Goal: Task Accomplishment & Management: Manage account settings

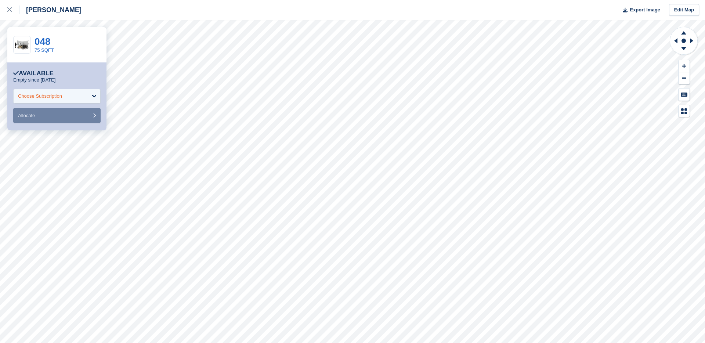
click at [53, 93] on div "Choose Subscription" at bounding box center [40, 96] width 44 height 7
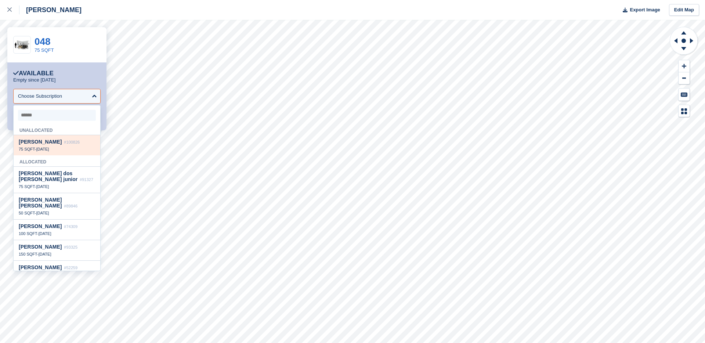
click at [48, 150] on span "15 Aug" at bounding box center [42, 149] width 13 height 4
select select "******"
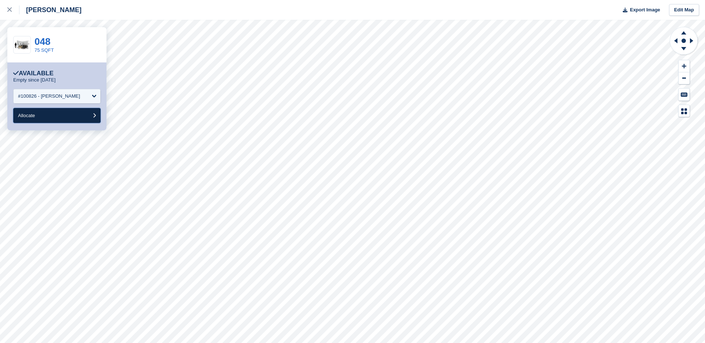
click at [51, 116] on button "Allocate" at bounding box center [56, 115] width 87 height 15
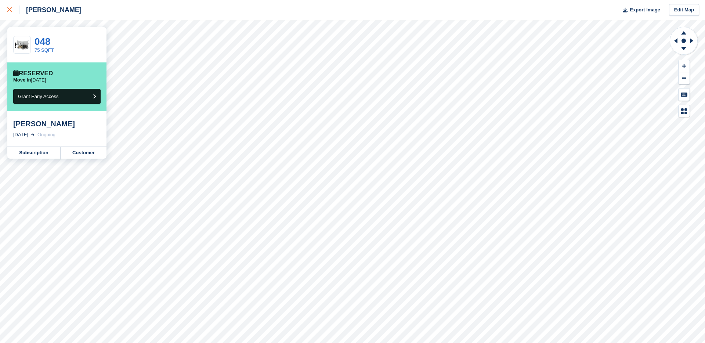
click at [15, 12] on div at bounding box center [13, 10] width 12 height 9
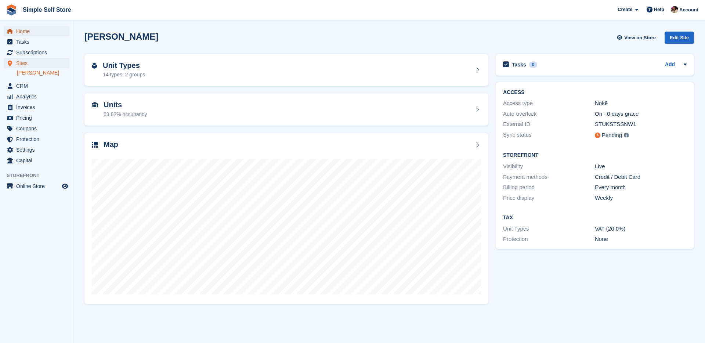
click at [26, 33] on span "Home" at bounding box center [38, 31] width 44 height 10
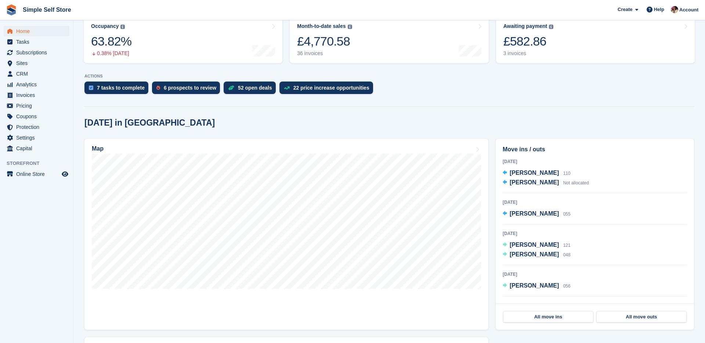
scroll to position [101, 0]
click at [482, 152] on link "Map" at bounding box center [286, 233] width 404 height 191
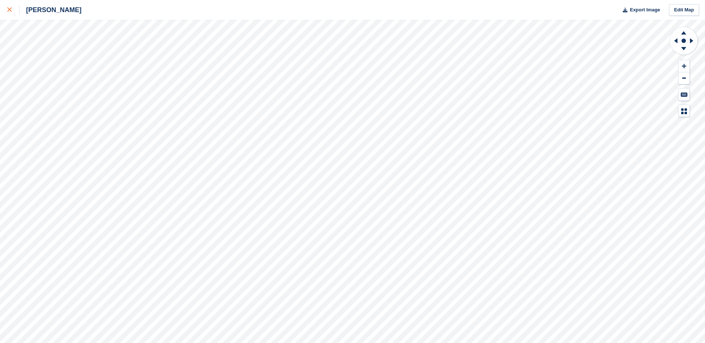
click at [15, 13] on div at bounding box center [13, 10] width 12 height 9
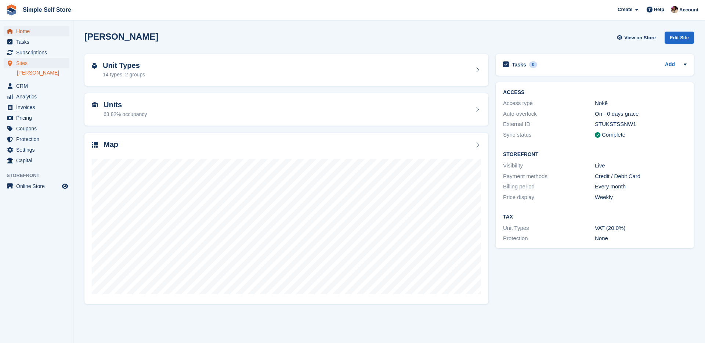
click at [25, 33] on span "Home" at bounding box center [38, 31] width 44 height 10
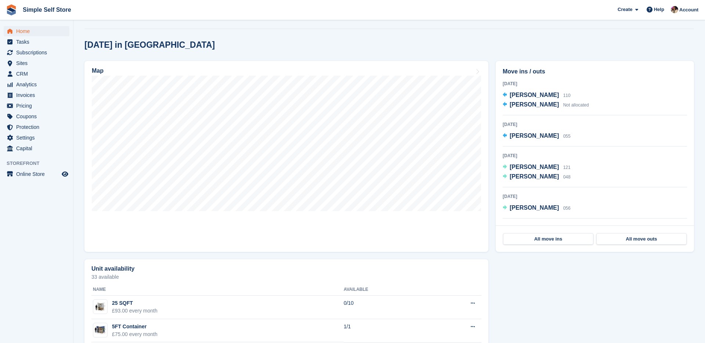
scroll to position [180, 0]
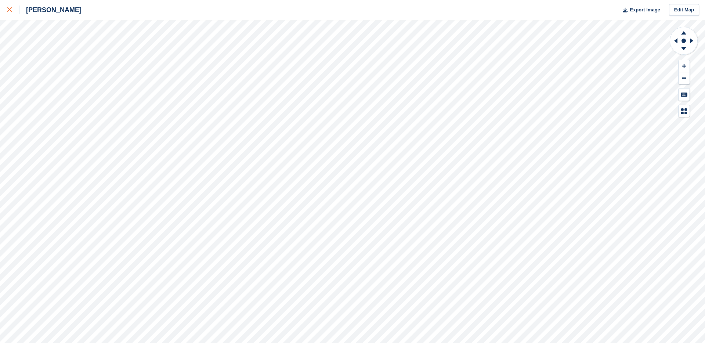
click at [8, 10] on icon at bounding box center [9, 9] width 4 height 4
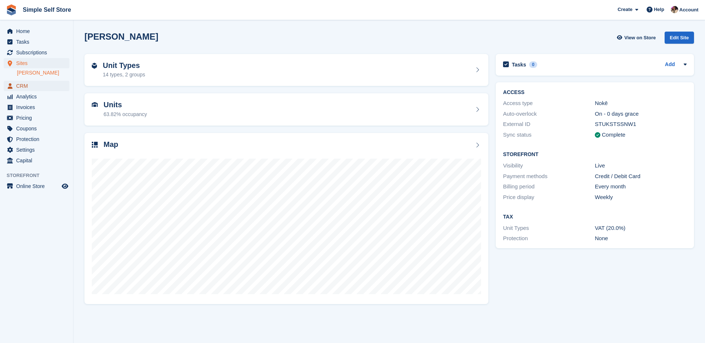
click at [36, 85] on span "CRM" at bounding box center [38, 86] width 44 height 10
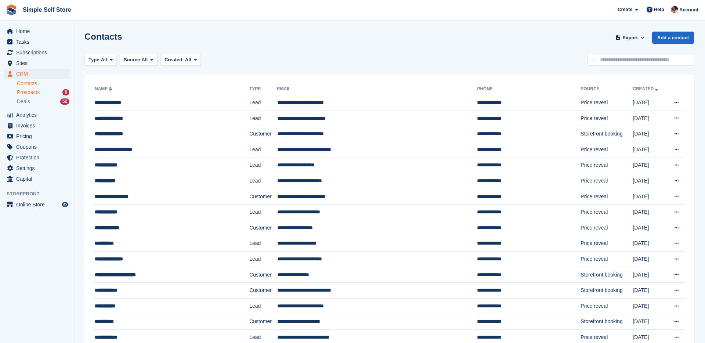
click at [50, 93] on div "Prospects 6" at bounding box center [43, 92] width 53 height 7
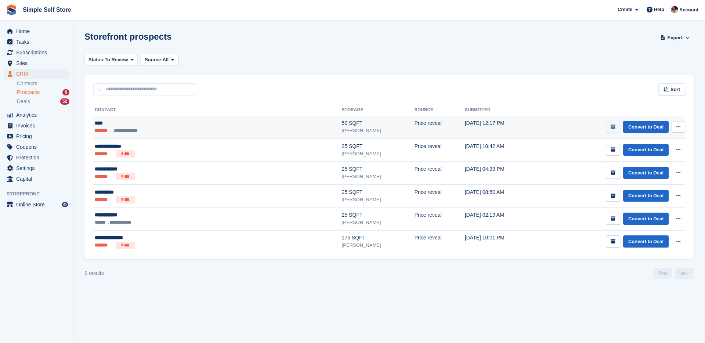
click at [613, 127] on icon "submit" at bounding box center [613, 126] width 5 height 5
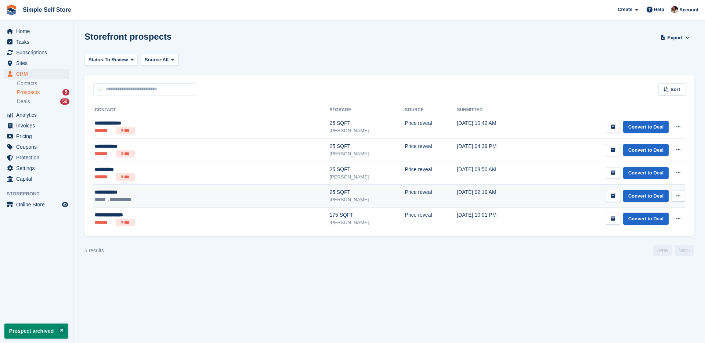
click at [195, 196] on ul "**********" at bounding box center [156, 199] width 122 height 7
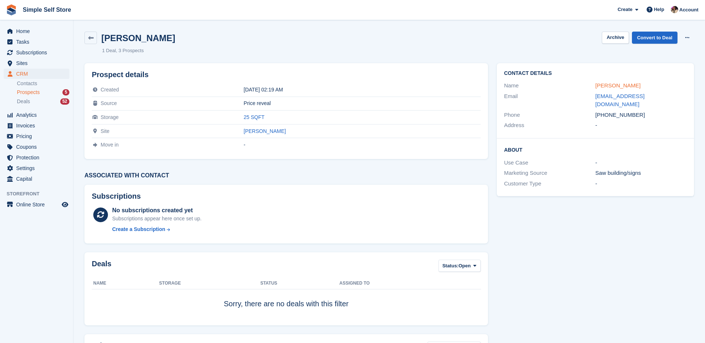
click at [622, 85] on link "[PERSON_NAME]" at bounding box center [617, 85] width 45 height 6
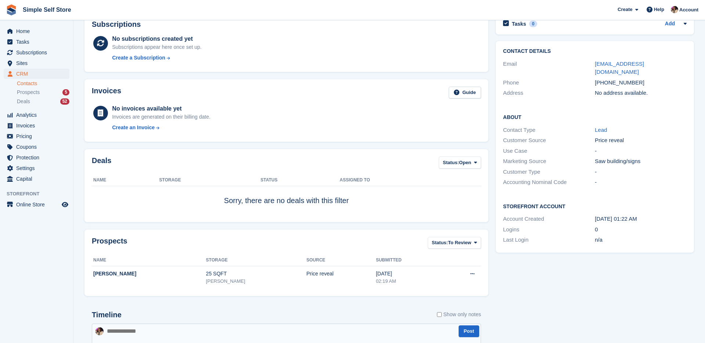
scroll to position [42, 0]
click at [18, 32] on span "Home" at bounding box center [38, 31] width 44 height 10
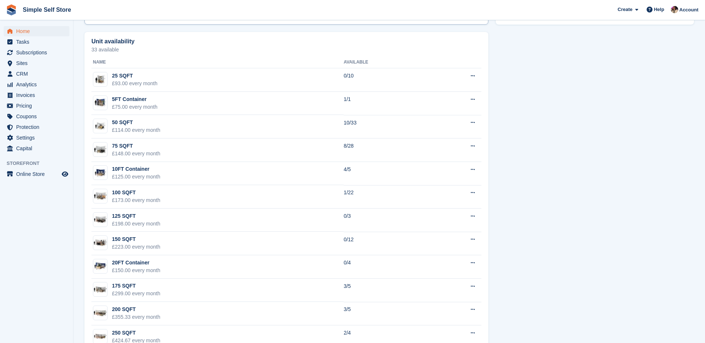
scroll to position [406, 0]
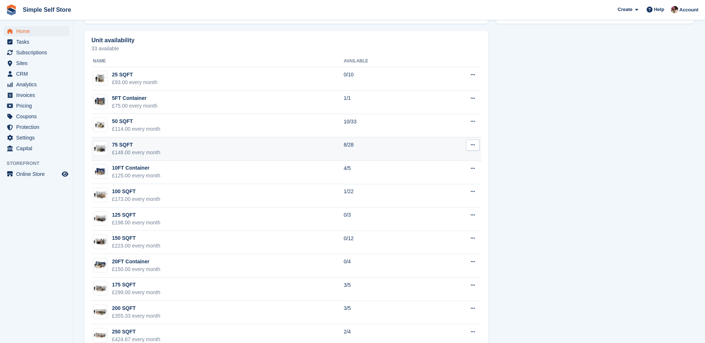
click at [314, 157] on td "75 SQFT £148.00 every month" at bounding box center [217, 148] width 252 height 23
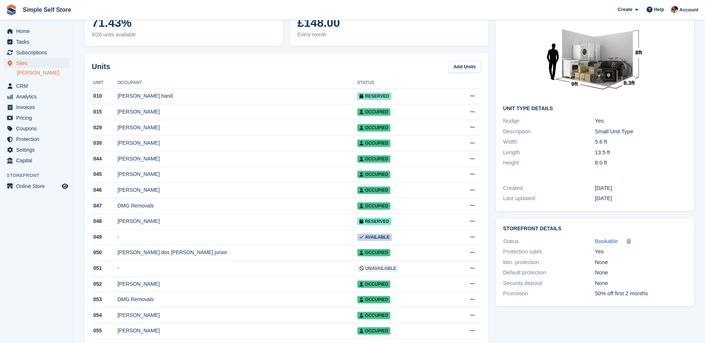
scroll to position [56, 0]
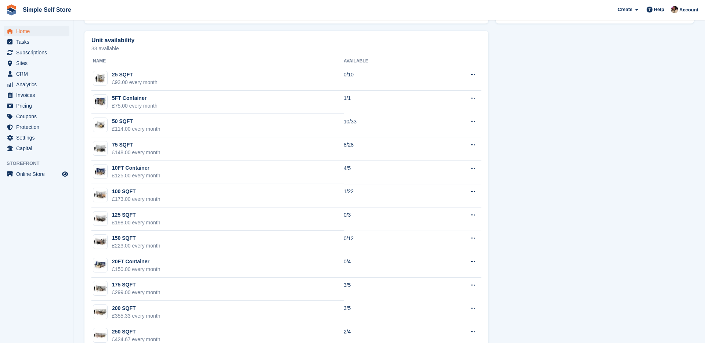
scroll to position [406, 0]
click at [39, 32] on span "Home" at bounding box center [38, 31] width 44 height 10
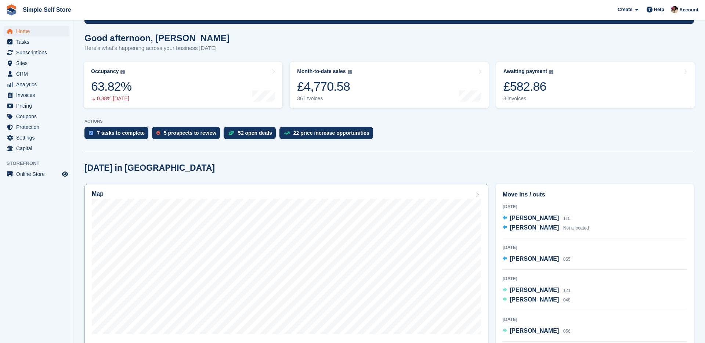
scroll to position [53, 0]
